Goal: Task Accomplishment & Management: Complete application form

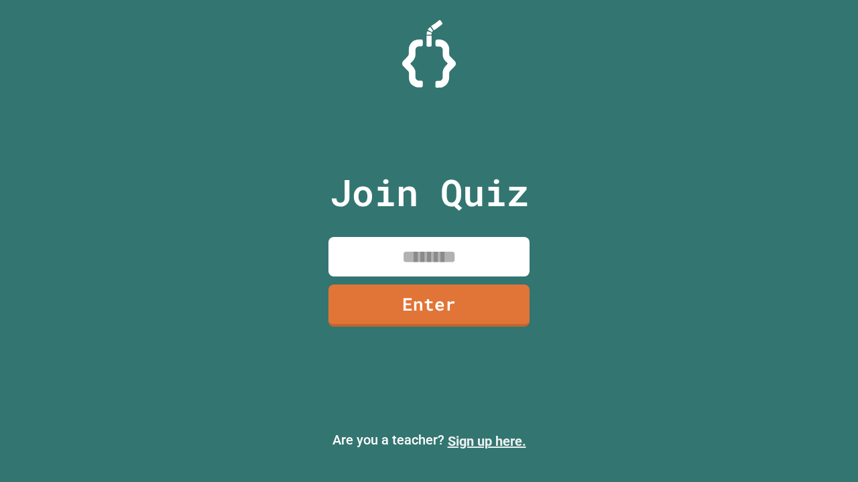
click at [487, 442] on link "Sign up here." at bounding box center [487, 442] width 78 height 16
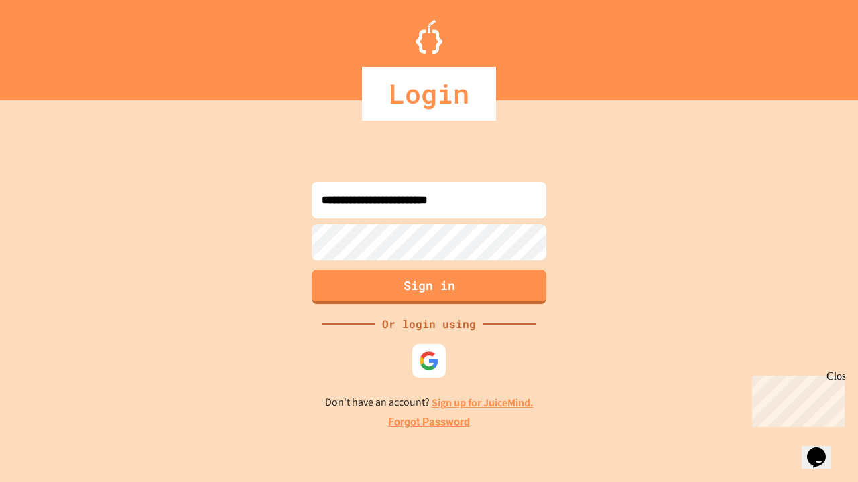
type input "**********"
